Goal: Task Accomplishment & Management: Manage account settings

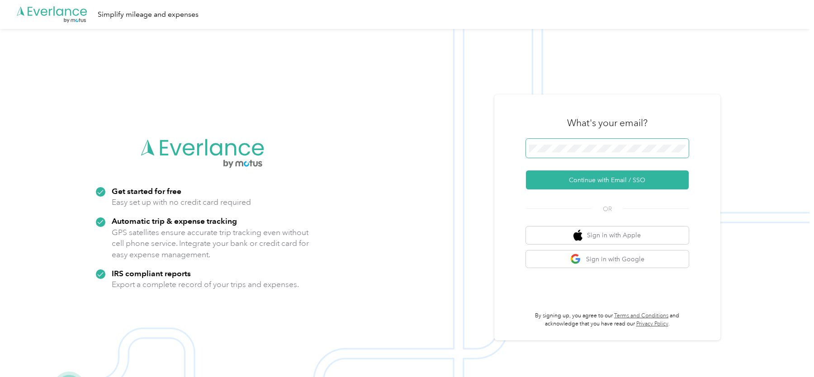
click at [566, 139] on span at bounding box center [607, 148] width 163 height 19
click at [558, 183] on button "Continue with Email / SSO" at bounding box center [607, 179] width 163 height 19
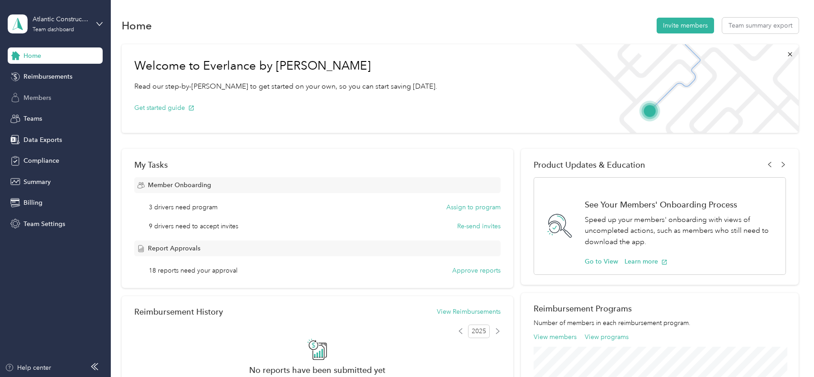
click at [40, 91] on div "Members" at bounding box center [55, 97] width 95 height 16
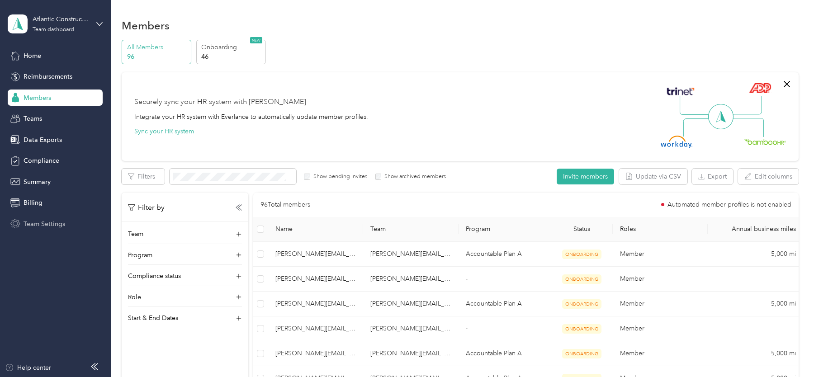
click at [42, 218] on div "Team Settings" at bounding box center [55, 224] width 95 height 16
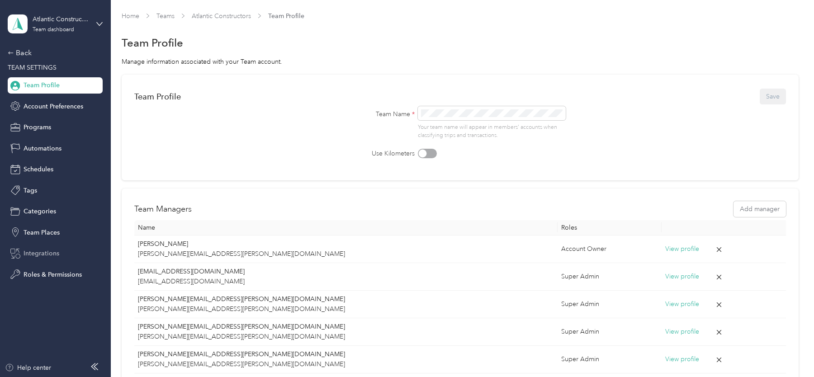
click at [49, 251] on span "Integrations" at bounding box center [42, 253] width 36 height 9
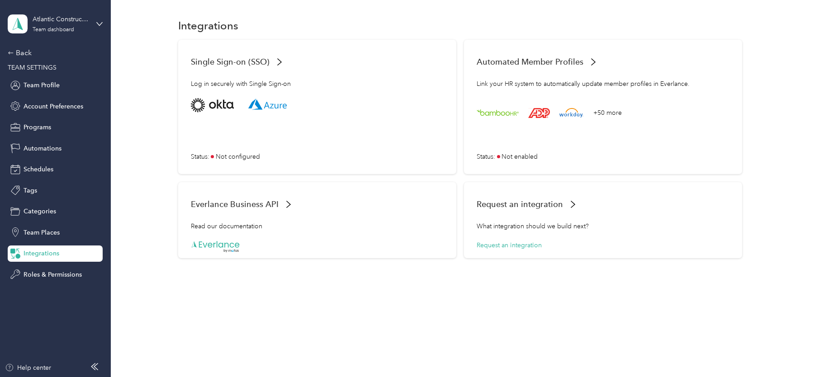
click at [16, 43] on div "Atlantic Constructors Team dashboard Back TEAM SETTINGS Team Profile Account Pr…" at bounding box center [55, 141] width 95 height 283
click at [23, 57] on div "Back" at bounding box center [53, 52] width 90 height 11
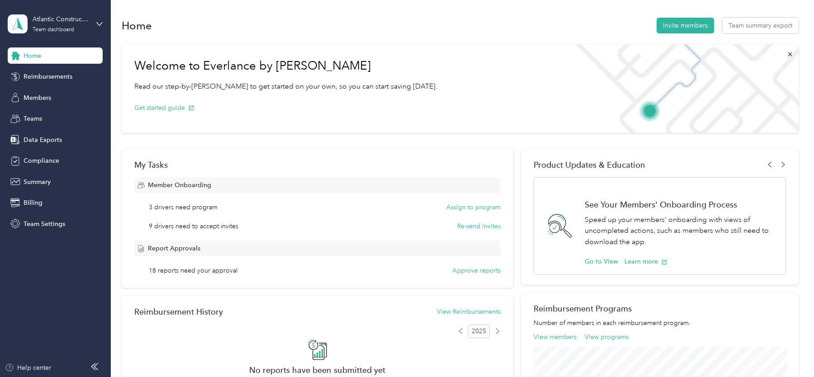
click at [47, 107] on div "Home Reimbursements Members Teams Data Exports Compliance Summary Billing Team …" at bounding box center [55, 139] width 95 height 184
click at [44, 93] on span "Members" at bounding box center [38, 97] width 28 height 9
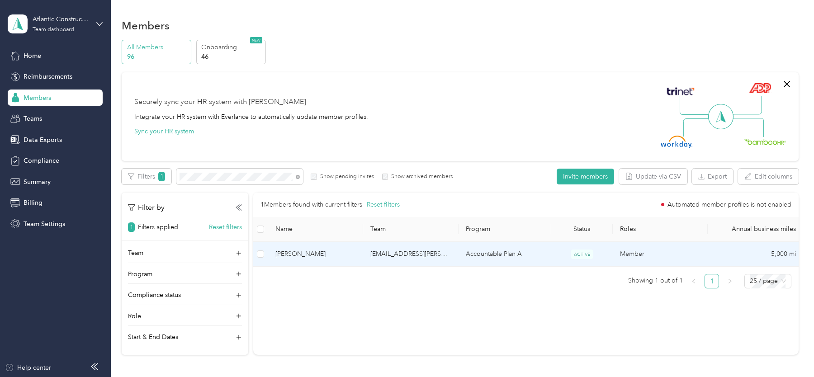
click at [458, 254] on td "Accountable Plan A" at bounding box center [504, 254] width 93 height 25
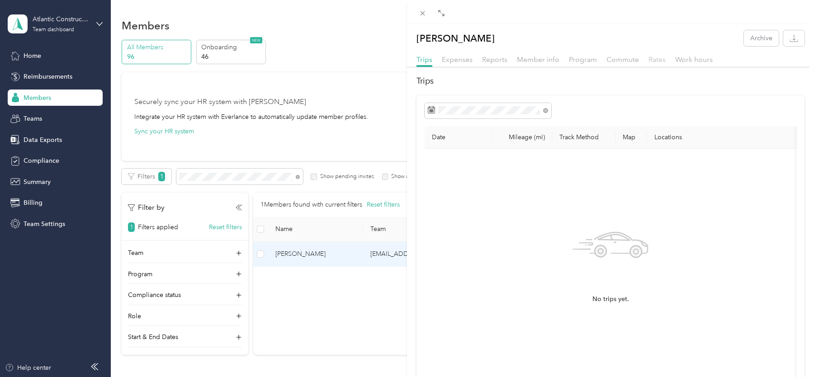
click at [659, 57] on span "Rates" at bounding box center [656, 59] width 17 height 9
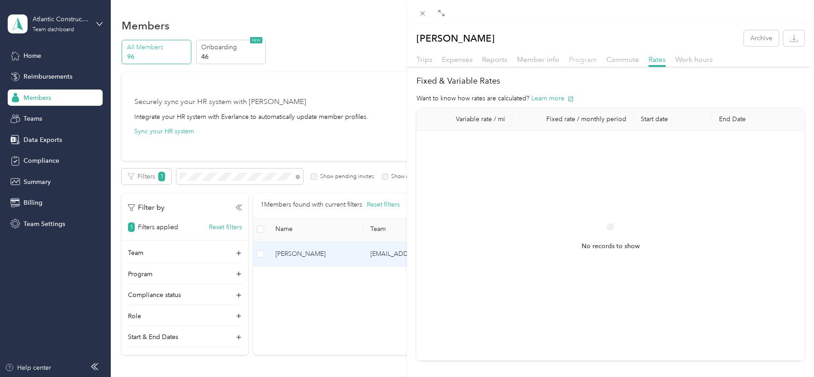
click at [576, 61] on span "Program" at bounding box center [583, 59] width 28 height 9
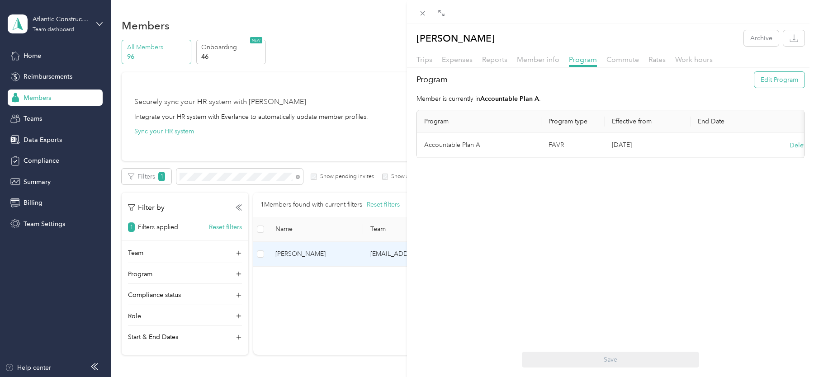
click at [761, 79] on button "Edit Program" at bounding box center [779, 80] width 50 height 16
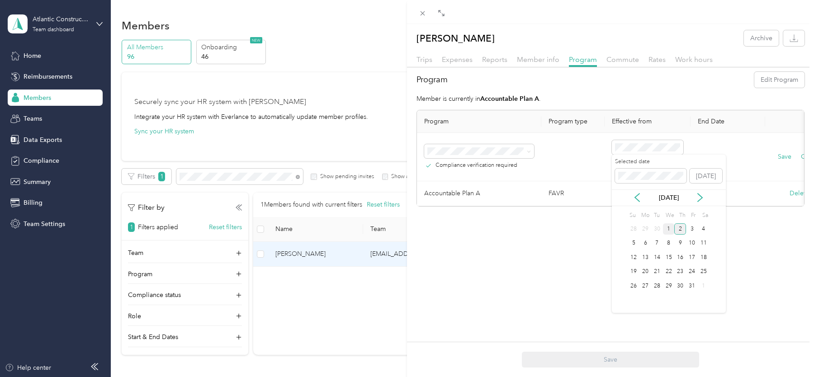
click at [666, 226] on div "1" at bounding box center [669, 228] width 12 height 11
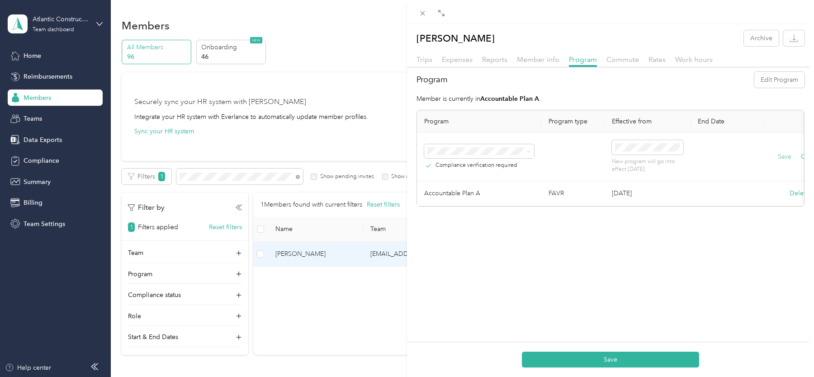
click at [784, 156] on button "Save" at bounding box center [784, 157] width 14 height 10
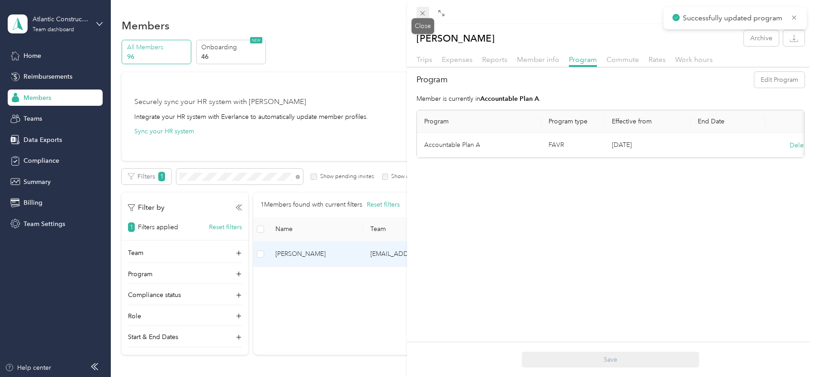
click at [424, 11] on icon at bounding box center [423, 13] width 8 height 8
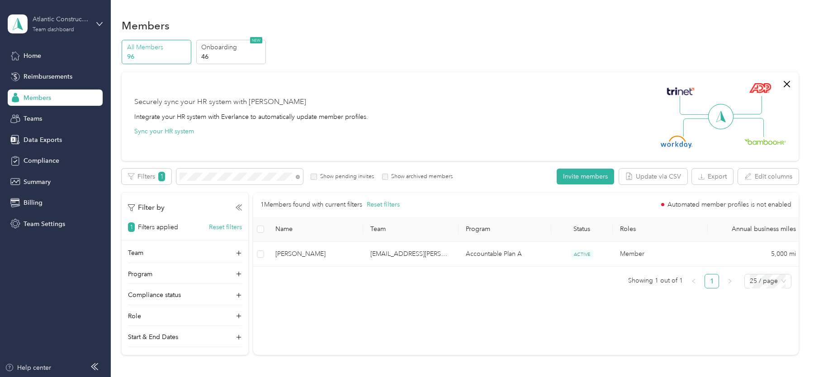
click at [54, 17] on div "Atlantic Constructors" at bounding box center [61, 18] width 57 height 9
click at [59, 118] on div "Log out" at bounding box center [103, 114] width 178 height 16
